Goal: Transaction & Acquisition: Purchase product/service

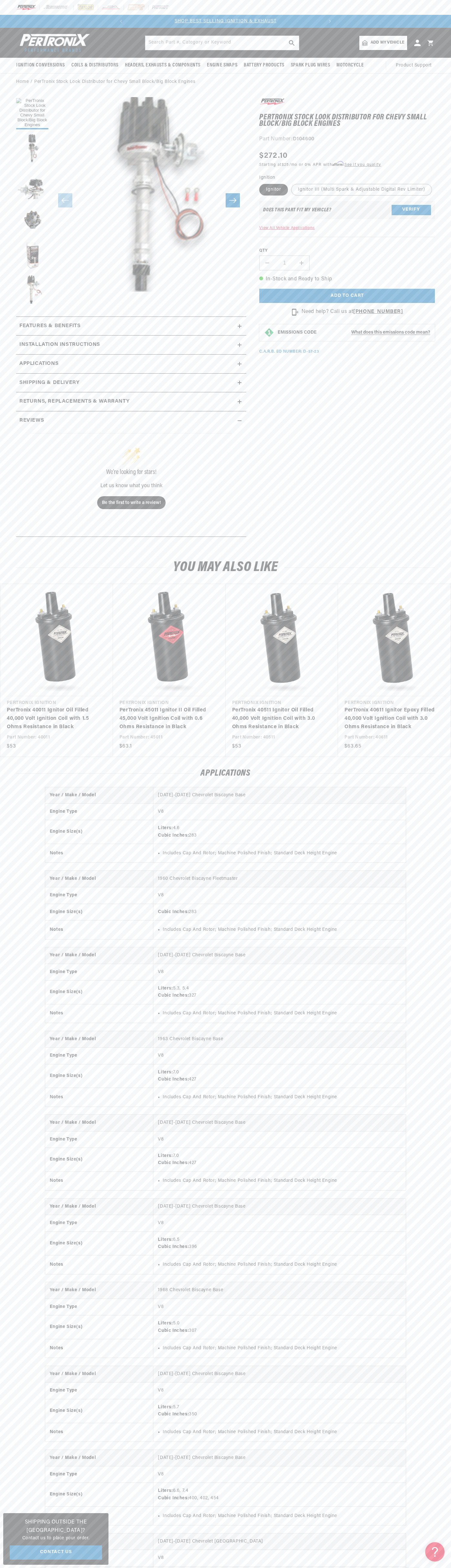
click at [367, 23] on slideshow-component "SHOP BEST SELLING IGNITION & EXHAUST FREE SHIPPING ON ORDERS OVER $109" at bounding box center [225, 21] width 451 height 13
click at [54, 1568] on html "Skip to content Your cart Your cart is empty Get the right parts the first time…" at bounding box center [225, 784] width 451 height 1568
click at [4, 145] on section "PerTronix Stock Look Distributor for Chevy Small Block/Big Block Engines PerTro…" at bounding box center [225, 318] width 451 height 457
